Goal: Navigation & Orientation: Understand site structure

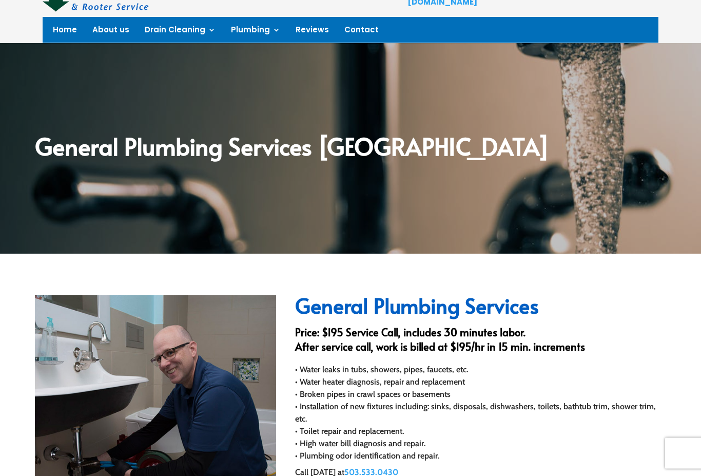
scroll to position [65, 0]
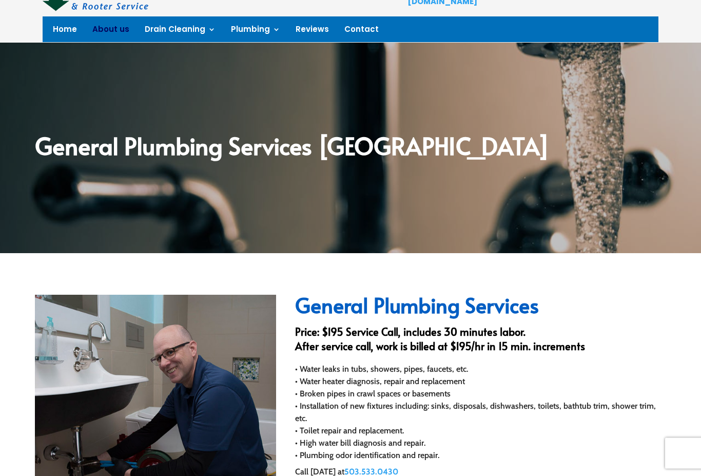
click at [107, 26] on link "About us" at bounding box center [110, 31] width 37 height 11
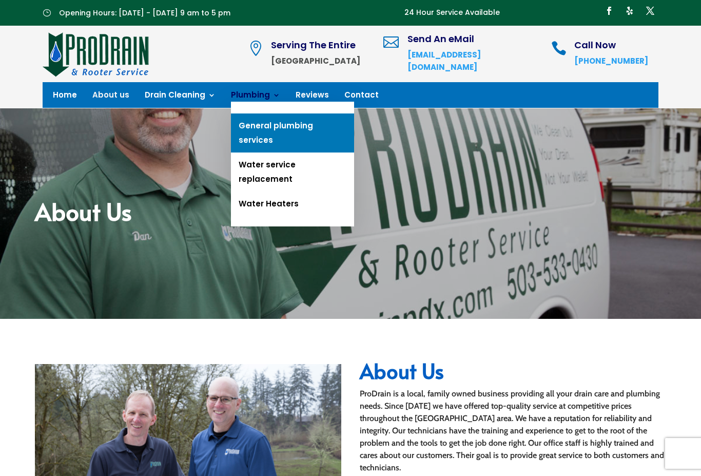
click at [327, 128] on link "General plumbing services" at bounding box center [292, 132] width 123 height 39
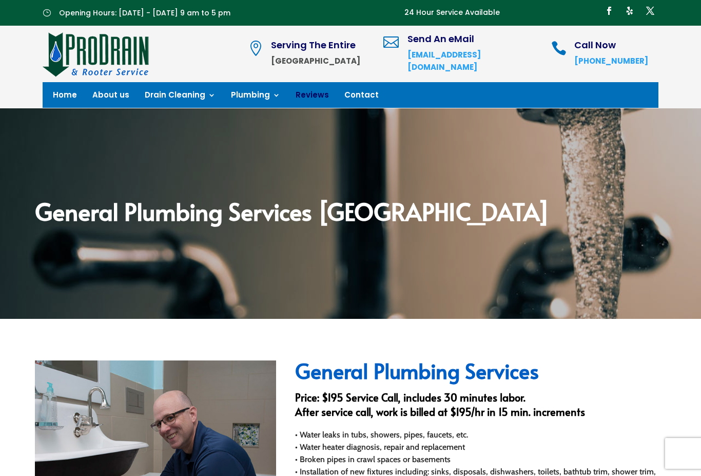
click at [309, 97] on link "Reviews" at bounding box center [312, 96] width 33 height 11
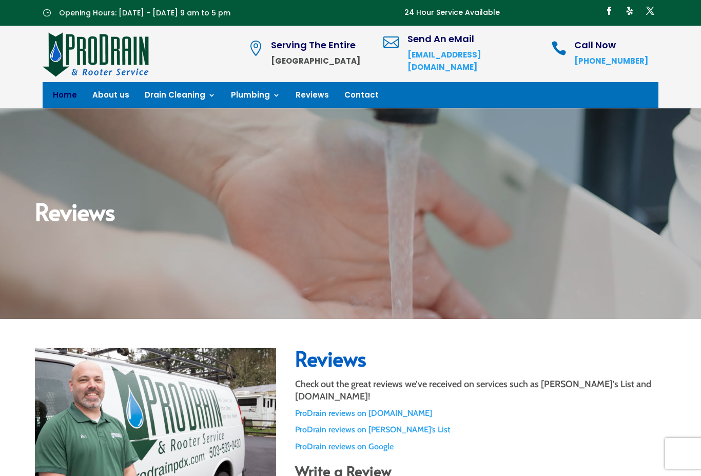
click at [62, 96] on link "Home" at bounding box center [65, 96] width 24 height 11
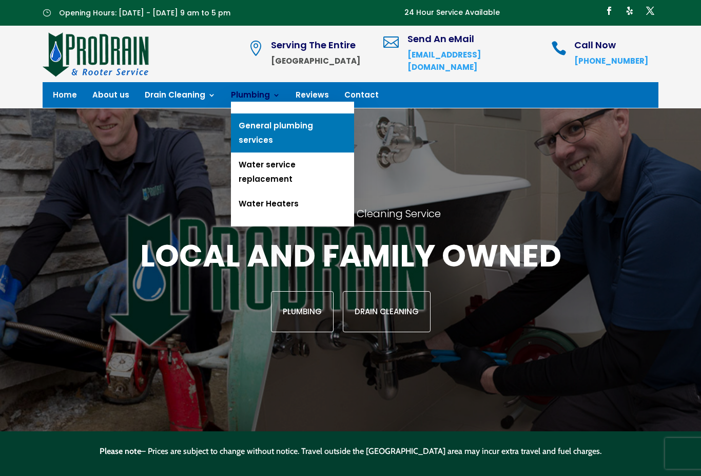
click at [318, 126] on link "General plumbing services" at bounding box center [292, 132] width 123 height 39
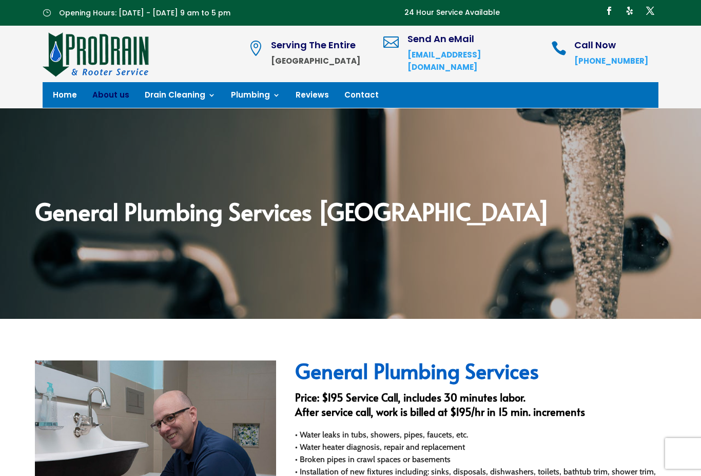
click at [115, 98] on link "About us" at bounding box center [110, 96] width 37 height 11
